Goal: Navigation & Orientation: Find specific page/section

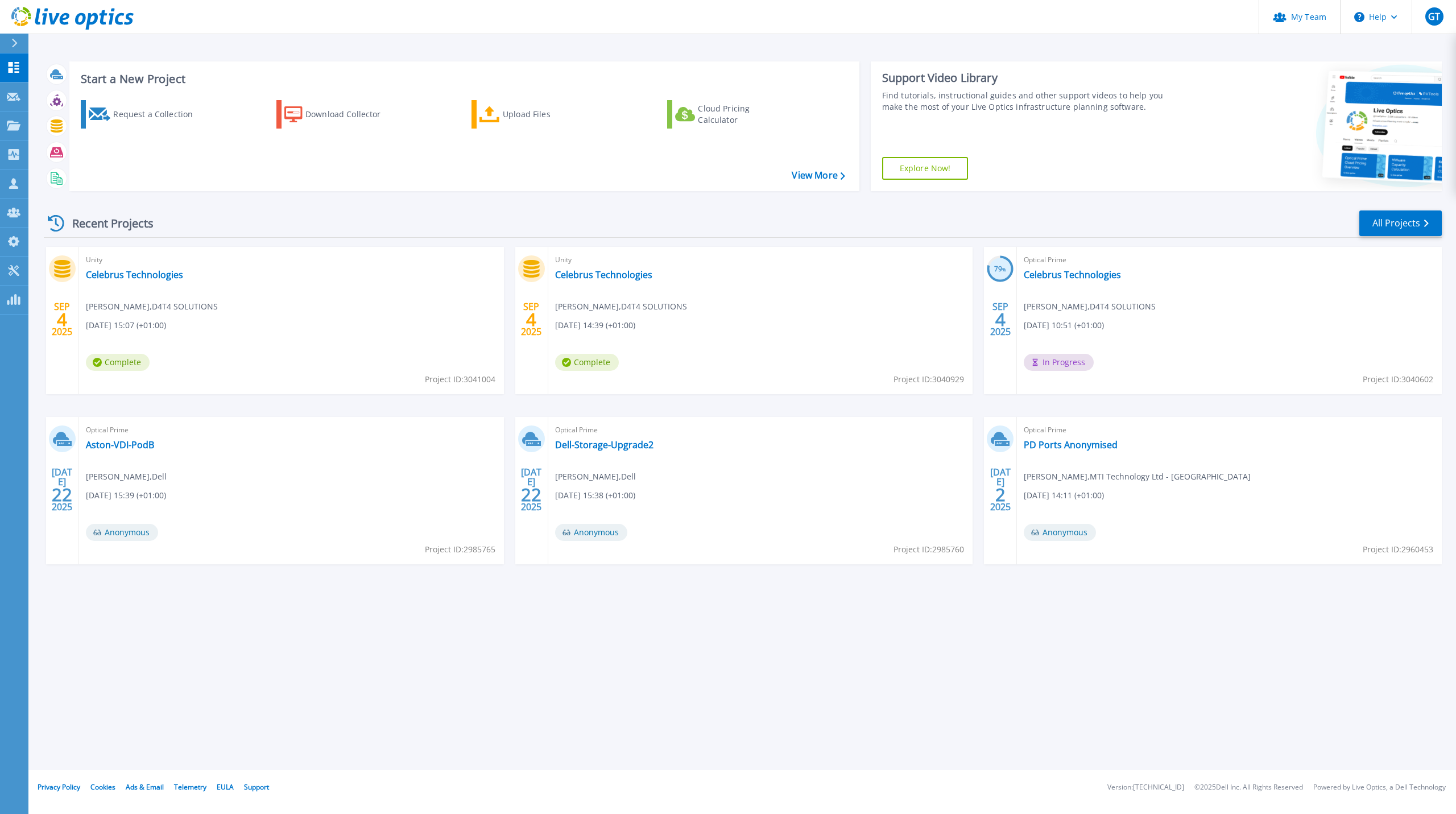
click at [726, 290] on div "Optical Prime Celebrus Technologies Ian Bow , D4T4 SOLUTIONS 09/04/2025, 10:51 …" at bounding box center [1230, 320] width 425 height 147
click at [726, 286] on div "Optical Prime Celebrus Technologies Ian Bow , D4T4 SOLUTIONS 09/04/2025, 10:51 …" at bounding box center [1230, 320] width 425 height 147
drag, startPoint x: 492, startPoint y: 200, endPoint x: 478, endPoint y: 206, distance: 15.2
click at [492, 200] on div "Start a New Project Request a Collection Download Collector Upload Files Cloud …" at bounding box center [743, 126] width 1398 height 148
click at [122, 269] on link "Celebrus Technologies" at bounding box center [134, 275] width 97 height 12
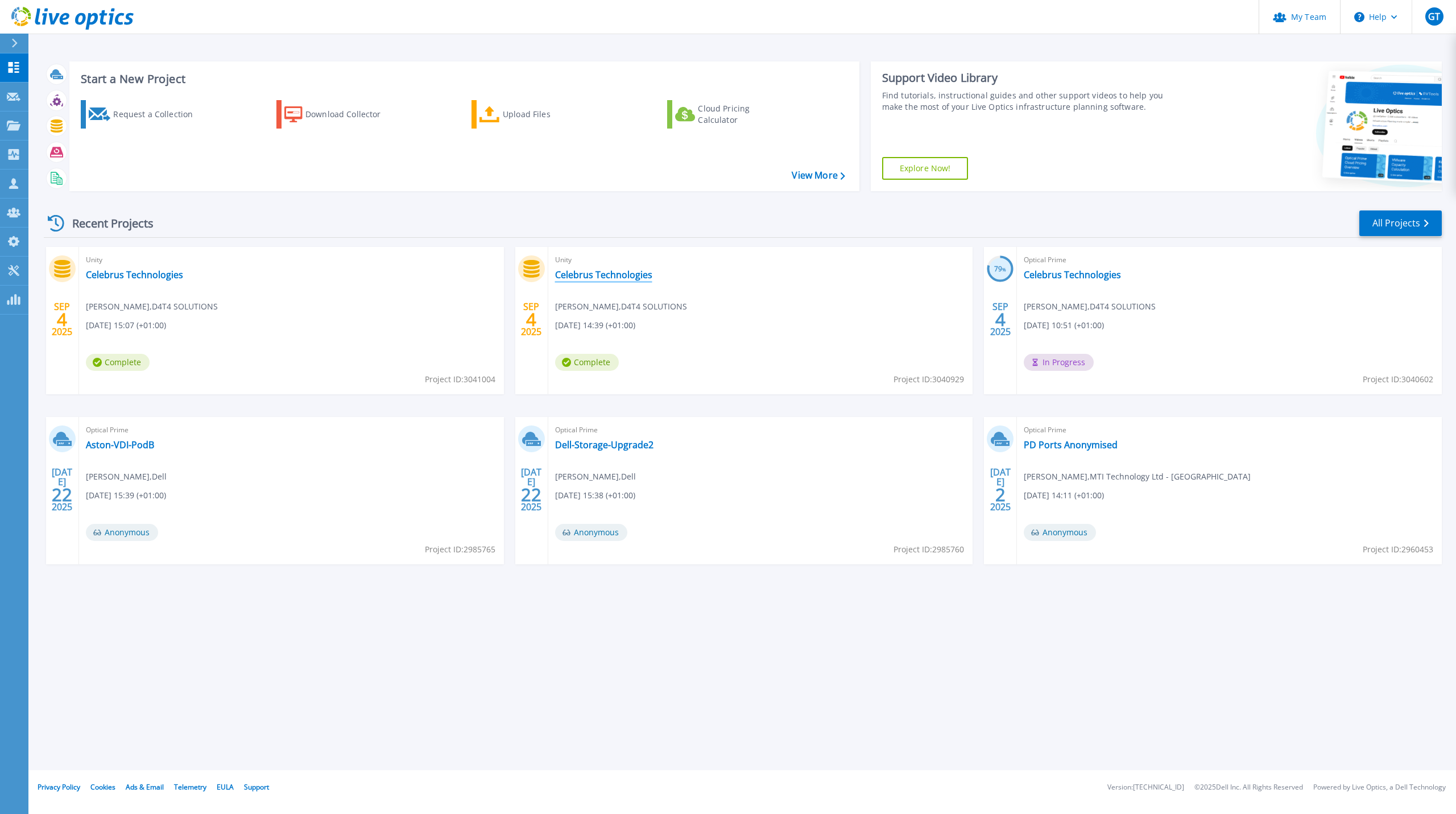
click at [613, 271] on link "Celebrus Technologies" at bounding box center [603, 275] width 97 height 12
click at [1073, 270] on link "Celebrus Technologies" at bounding box center [1073, 275] width 97 height 12
